Goal: Task Accomplishment & Management: Manage account settings

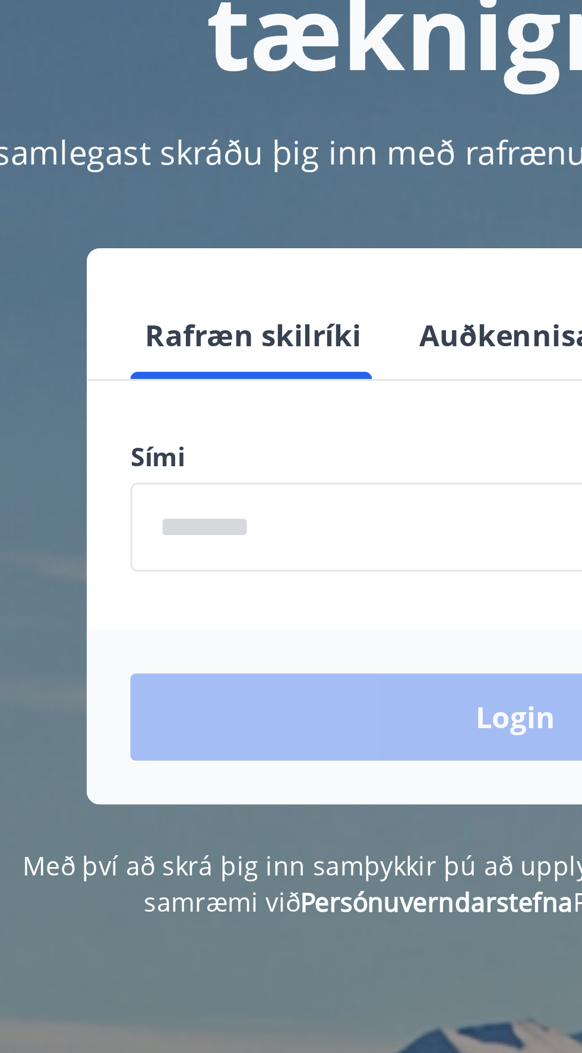
click at [223, 304] on input "phone" at bounding box center [291, 301] width 252 height 29
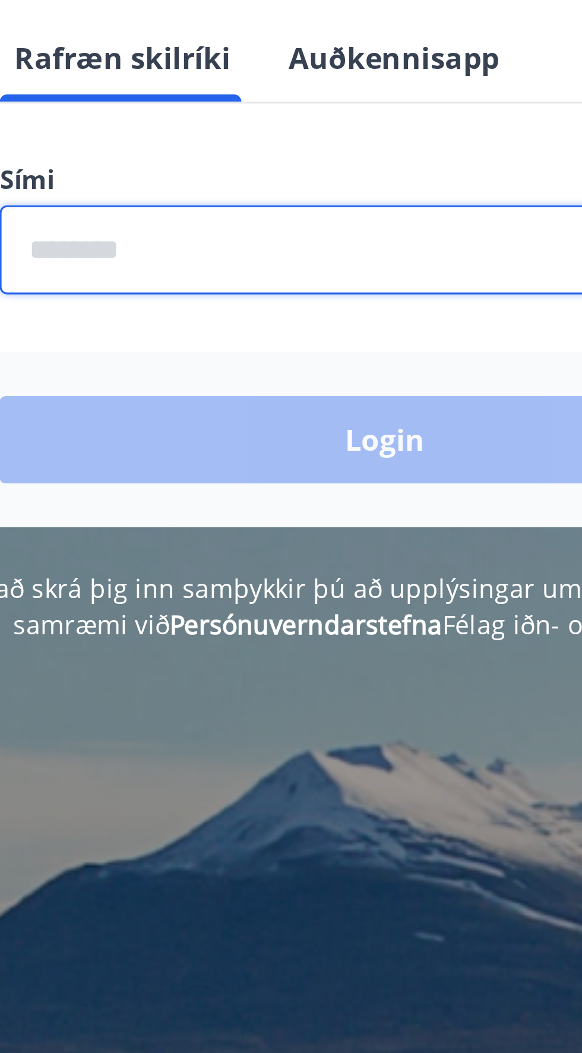
type input "********"
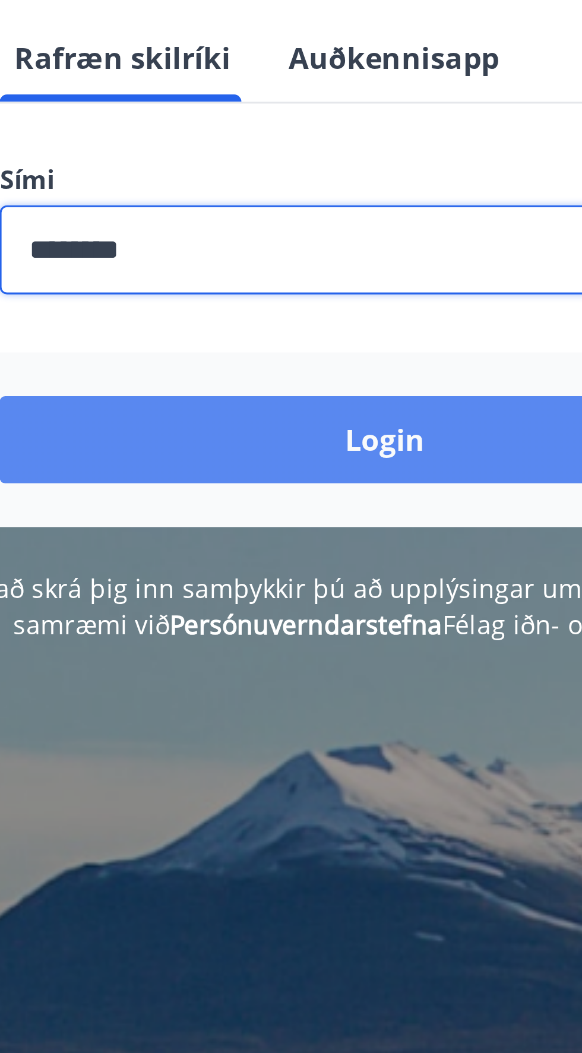
click at [304, 360] on button "Login" at bounding box center [291, 363] width 252 height 29
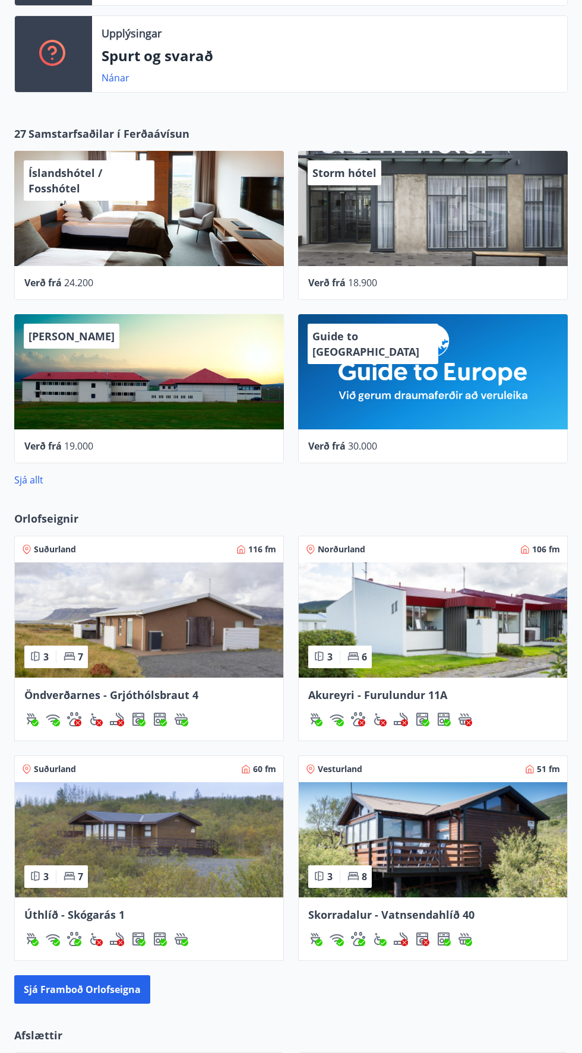
scroll to position [533, 0]
